Goal: Navigation & Orientation: Find specific page/section

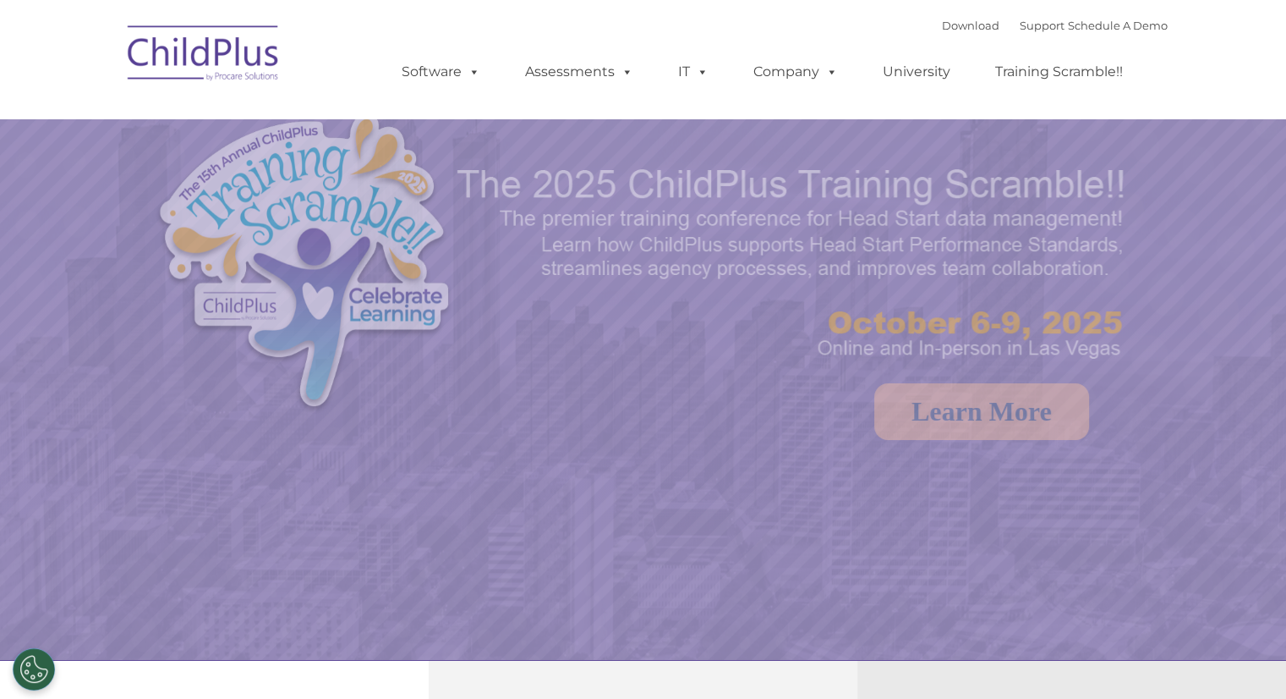
select select "MEDIUM"
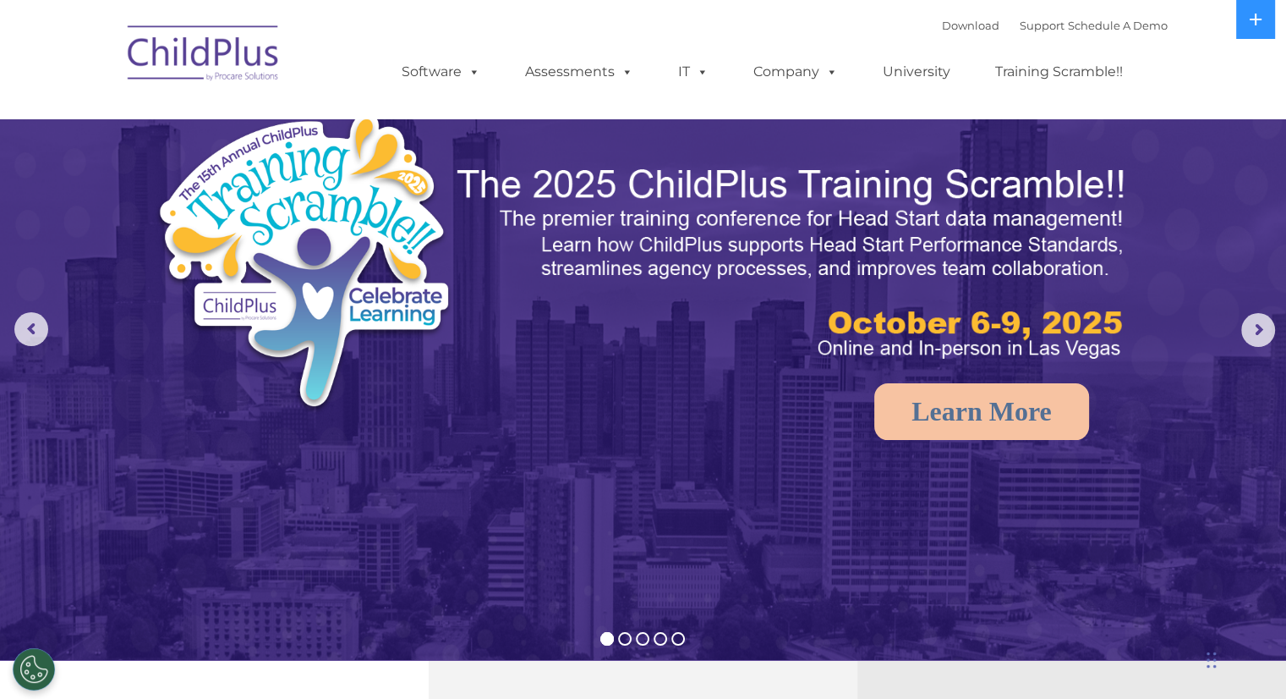
click at [882, 47] on ul "Software ChildPlus: The original and most widely-used Head Start data managemen…" at bounding box center [768, 72] width 800 height 68
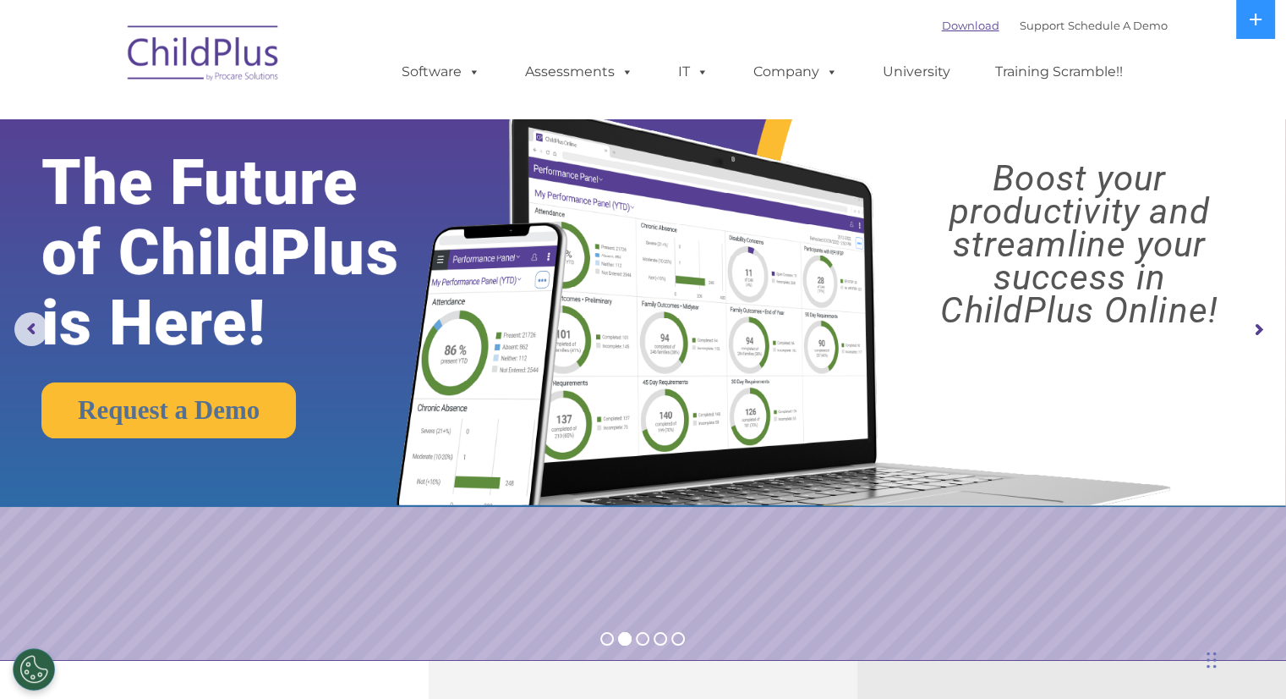
click at [956, 29] on link "Download" at bounding box center [971, 26] width 58 height 14
click at [236, 69] on img at bounding box center [203, 56] width 169 height 85
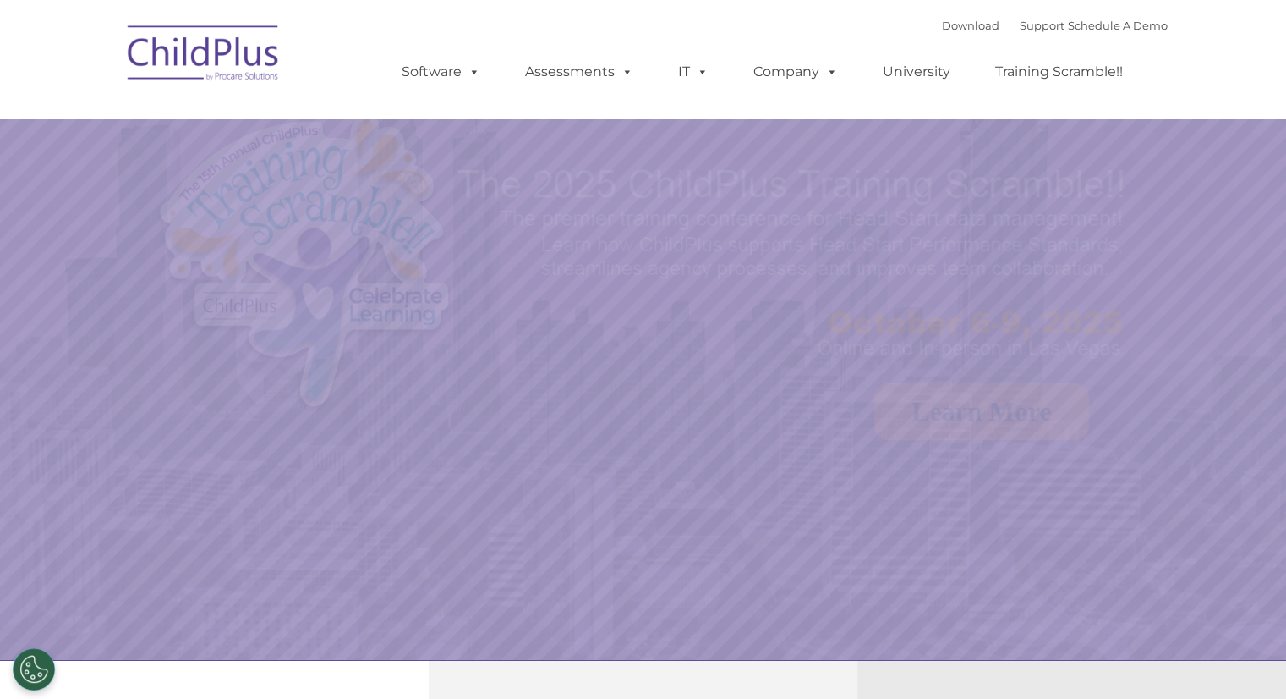
select select "MEDIUM"
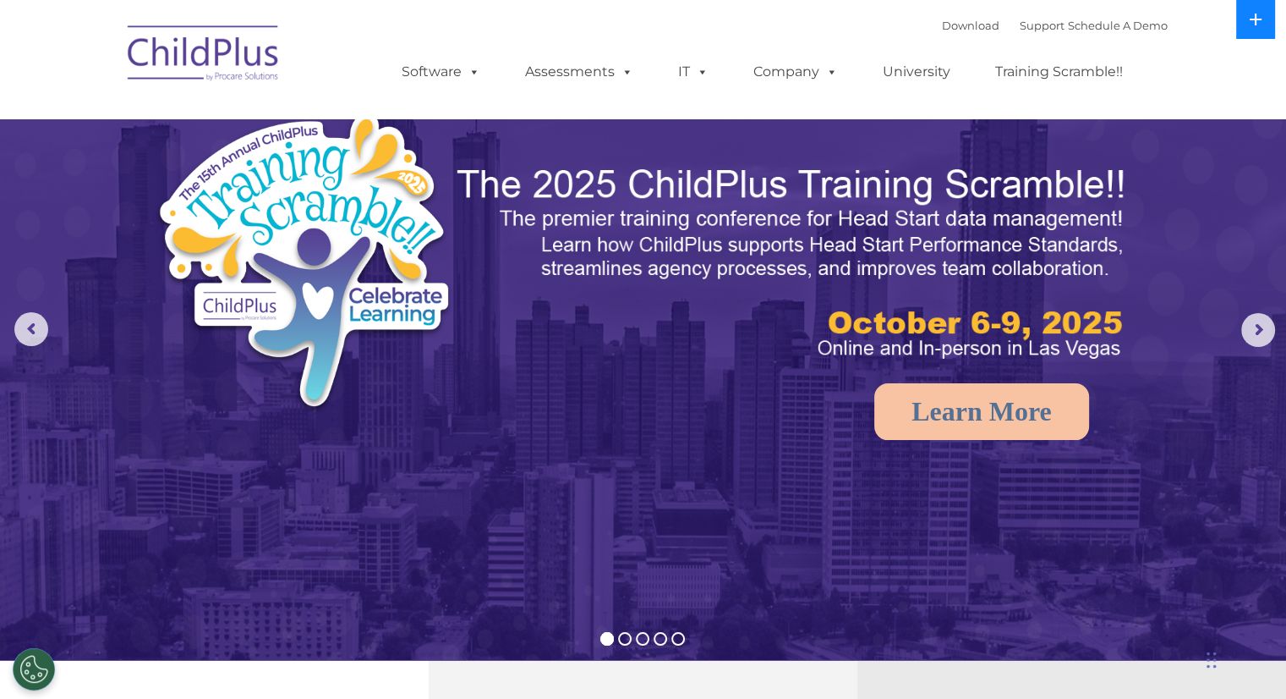
click at [1258, 32] on button at bounding box center [1255, 19] width 39 height 39
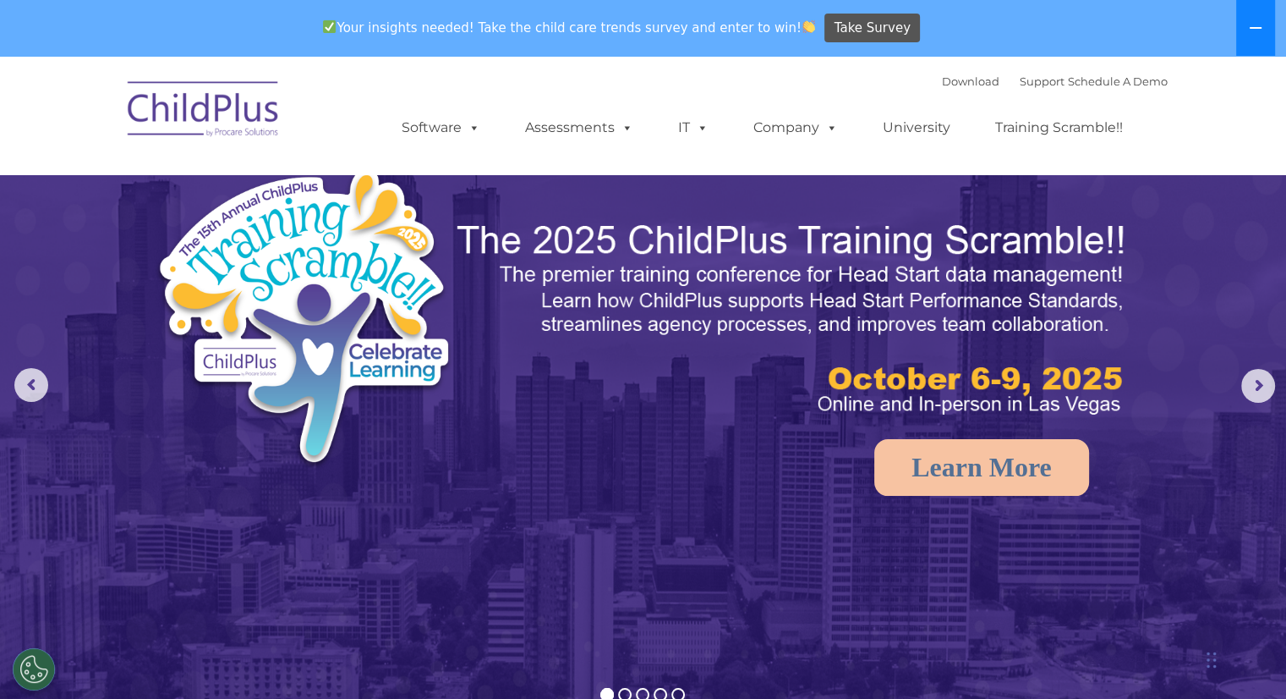
click at [1255, 36] on button at bounding box center [1255, 28] width 39 height 56
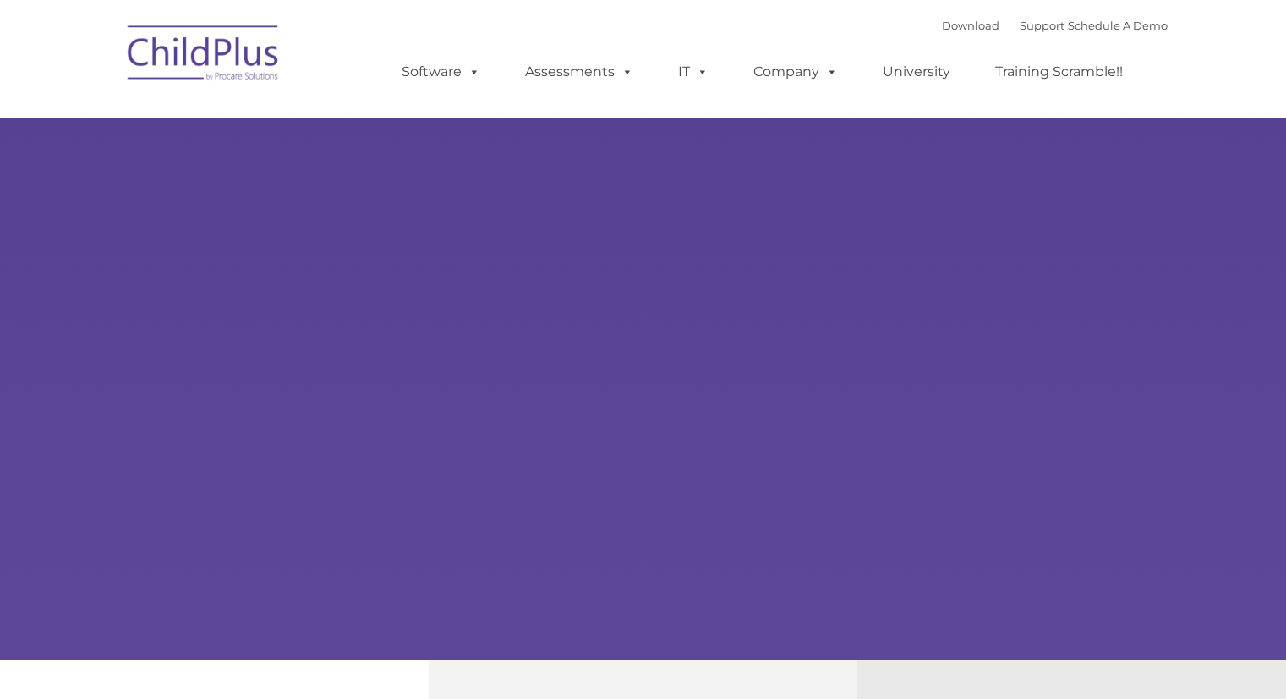
type input ""
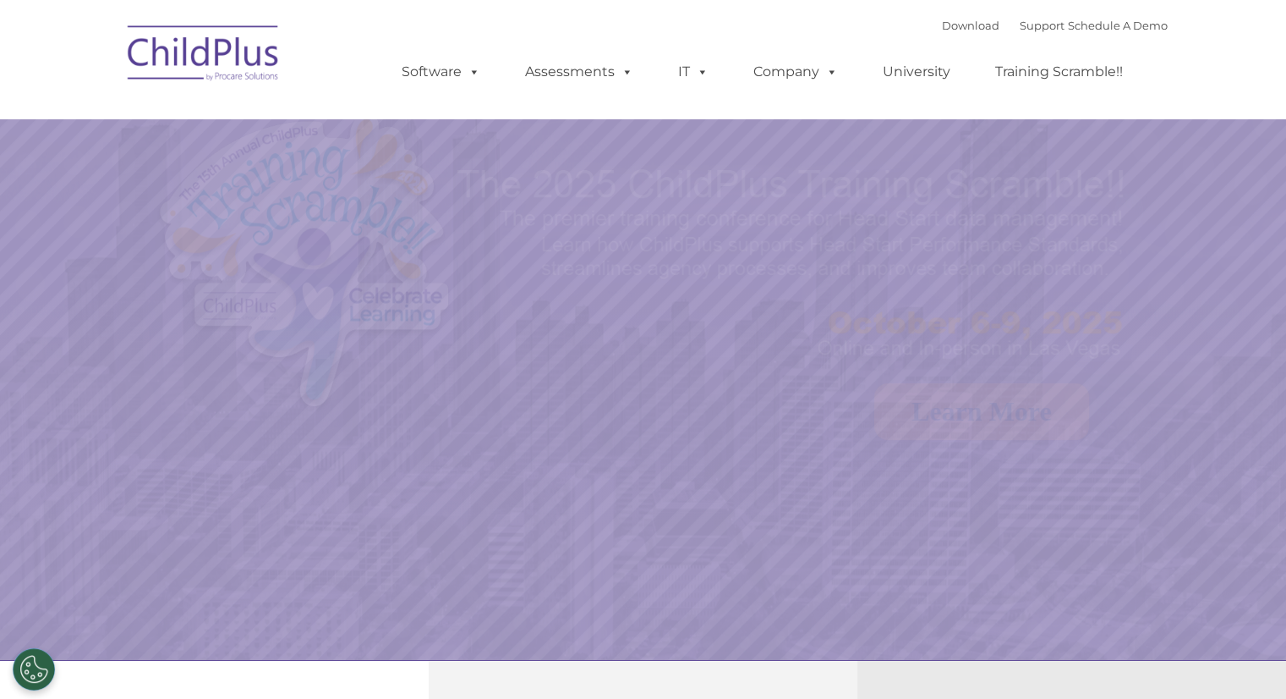
select select "MEDIUM"
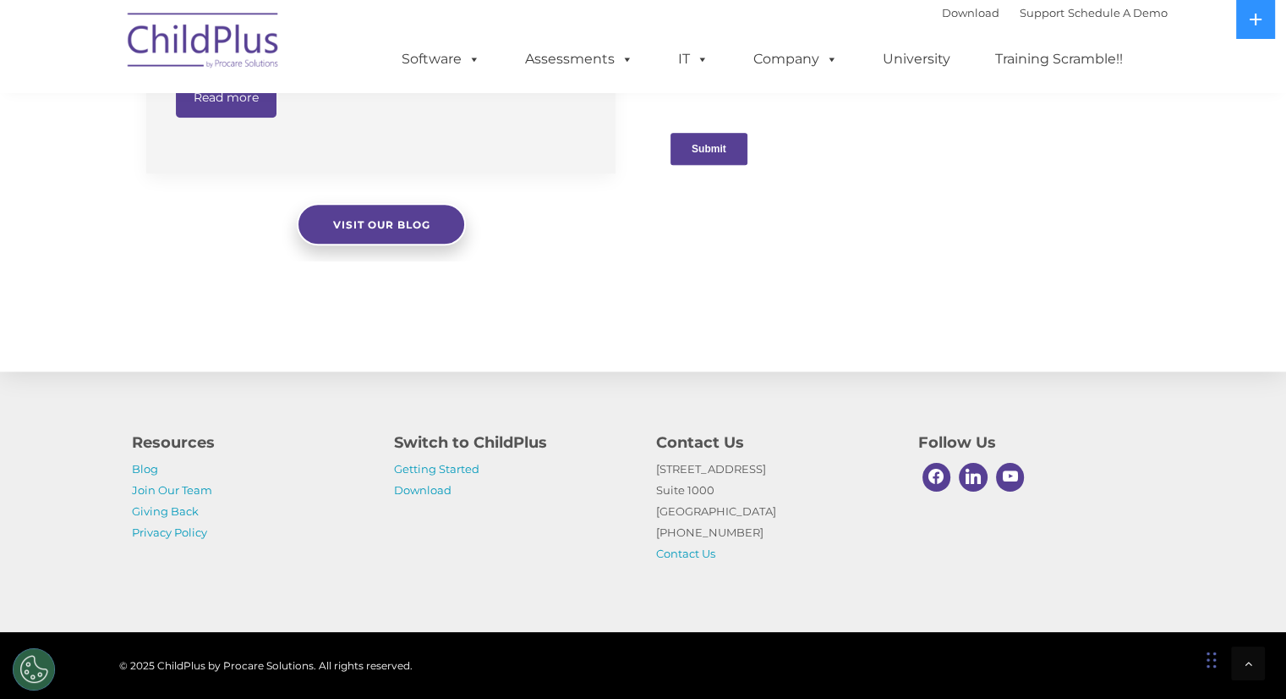
scroll to position [1836, 0]
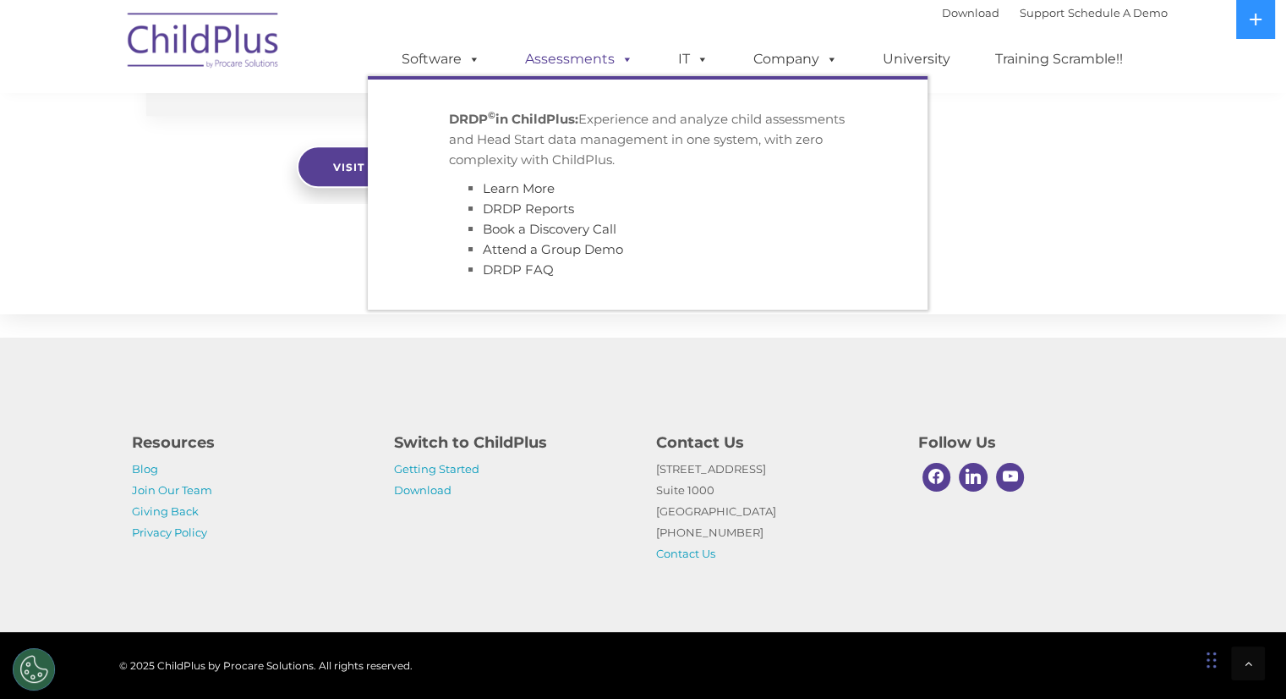
click at [592, 53] on link "Assessments" at bounding box center [579, 59] width 142 height 34
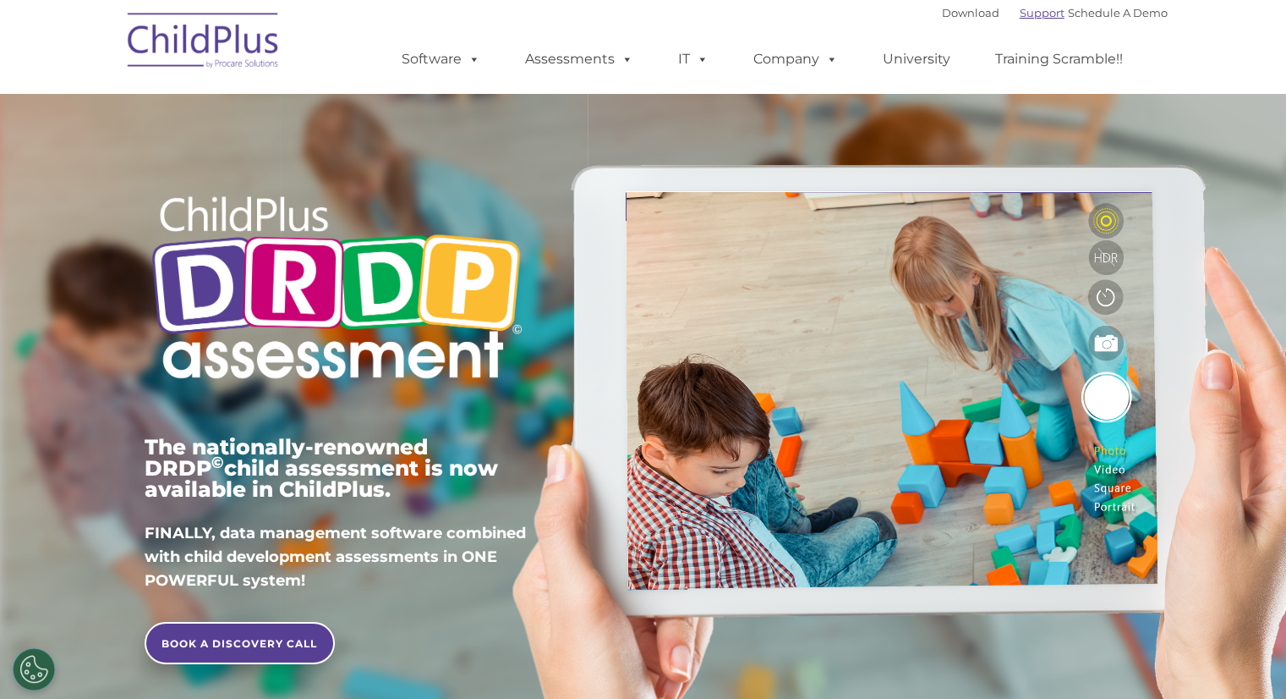
type input ""
click at [1020, 18] on link "Support" at bounding box center [1042, 13] width 45 height 14
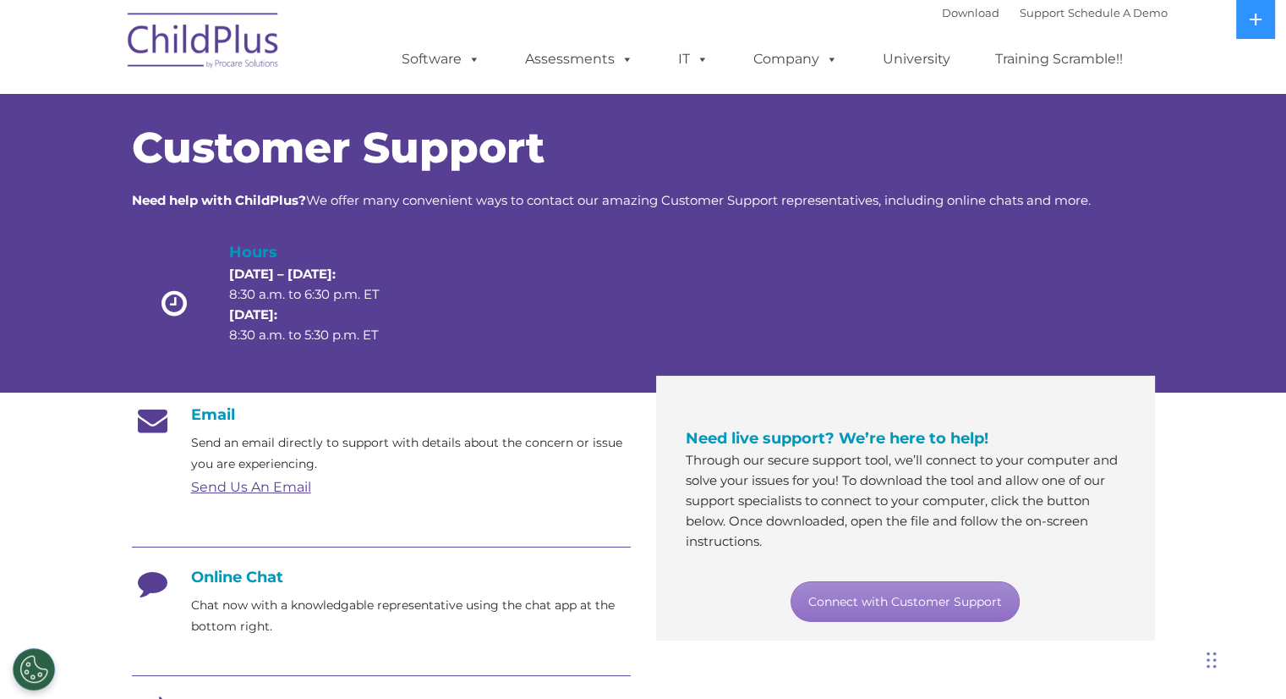
click at [249, 69] on img at bounding box center [203, 43] width 169 height 85
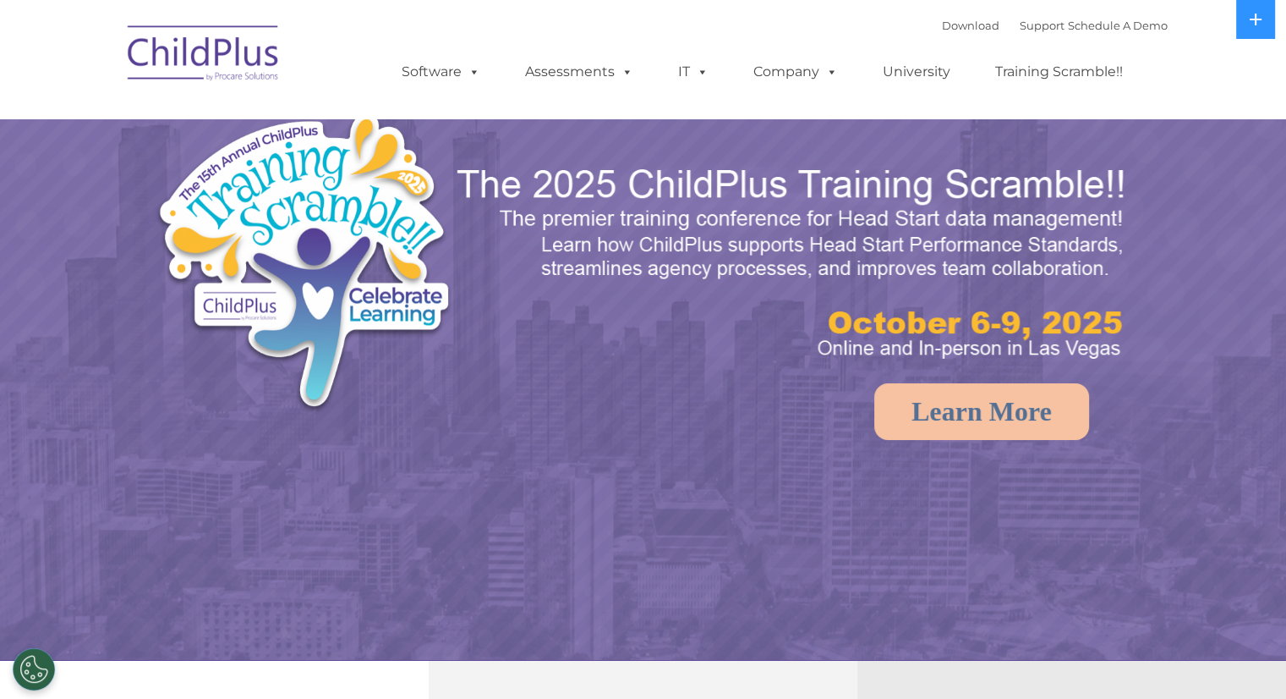
select select "MEDIUM"
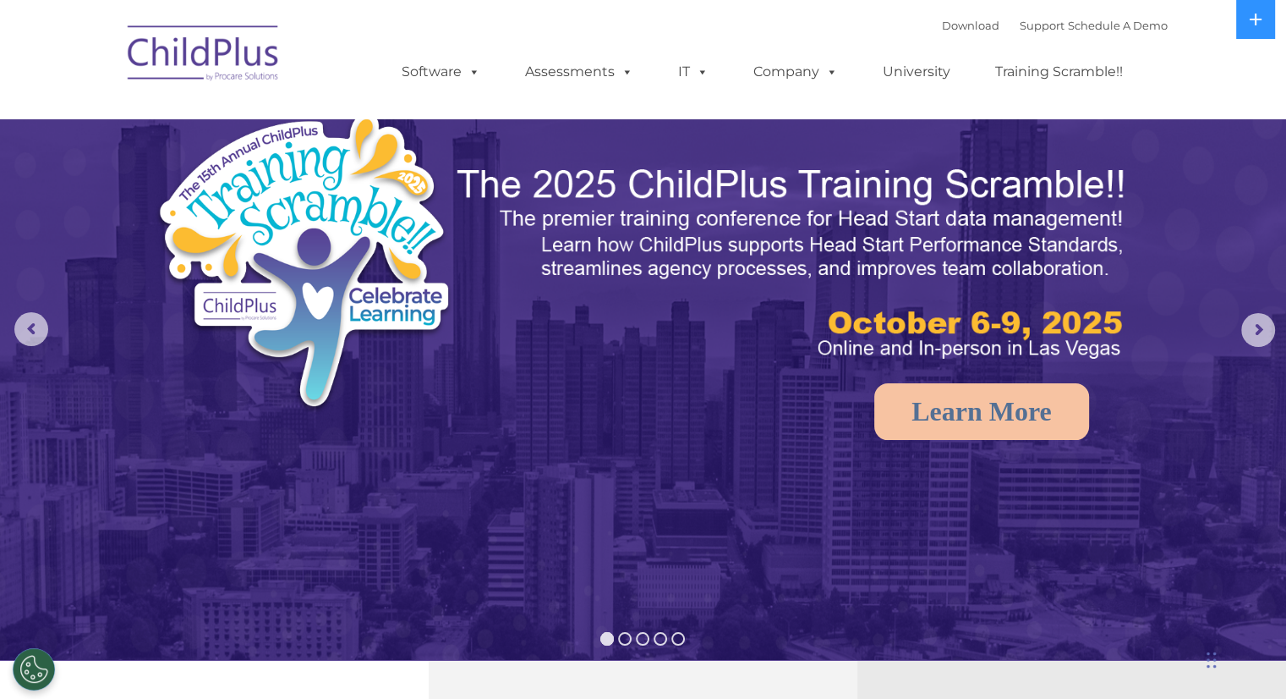
click at [248, 69] on img at bounding box center [203, 56] width 169 height 85
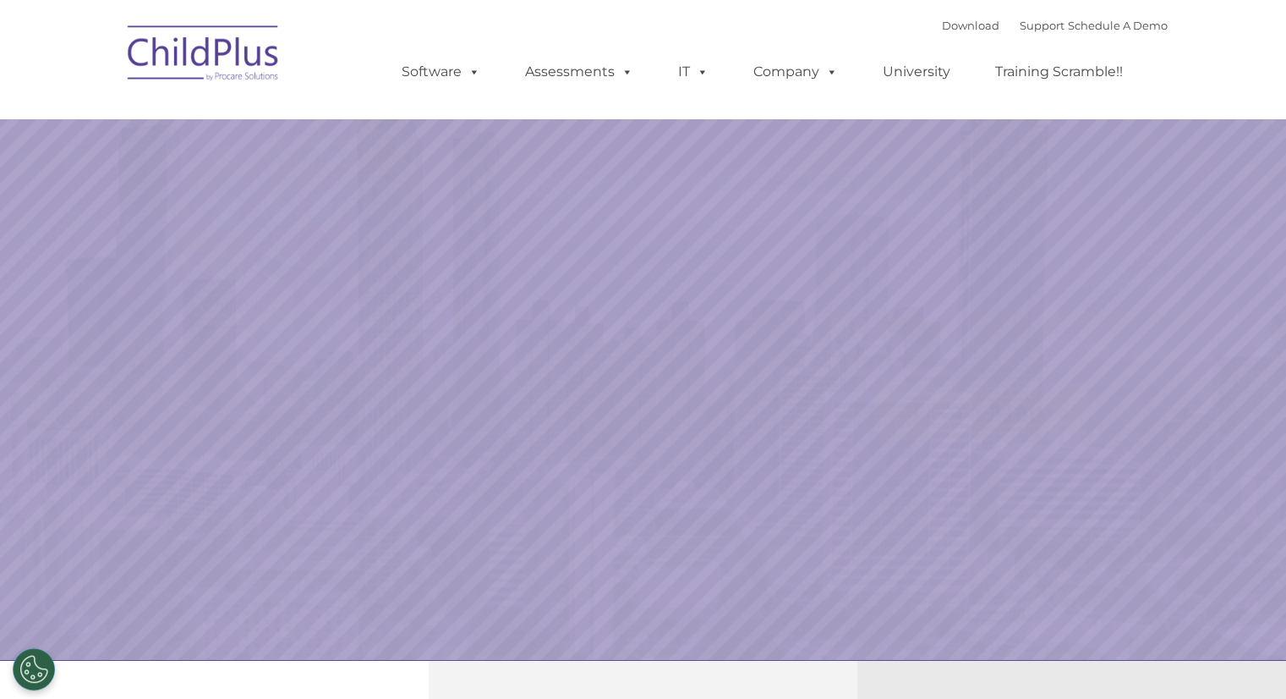
select select "MEDIUM"
